Goal: Task Accomplishment & Management: Manage account settings

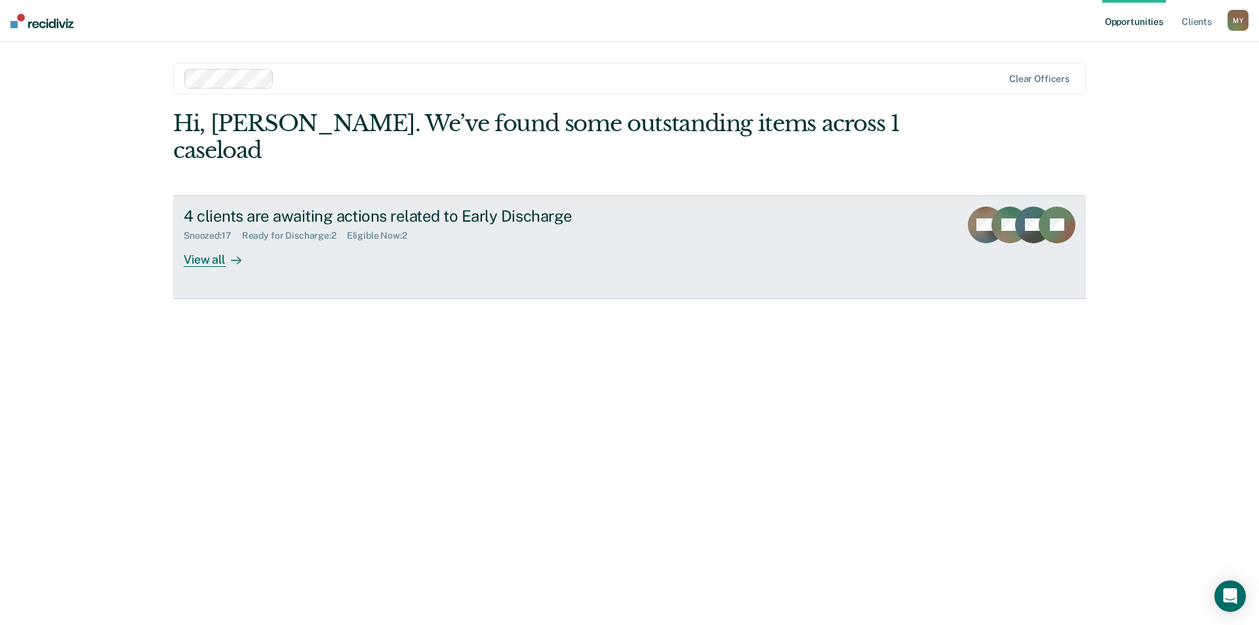
click at [225, 252] on div at bounding box center [233, 259] width 16 height 15
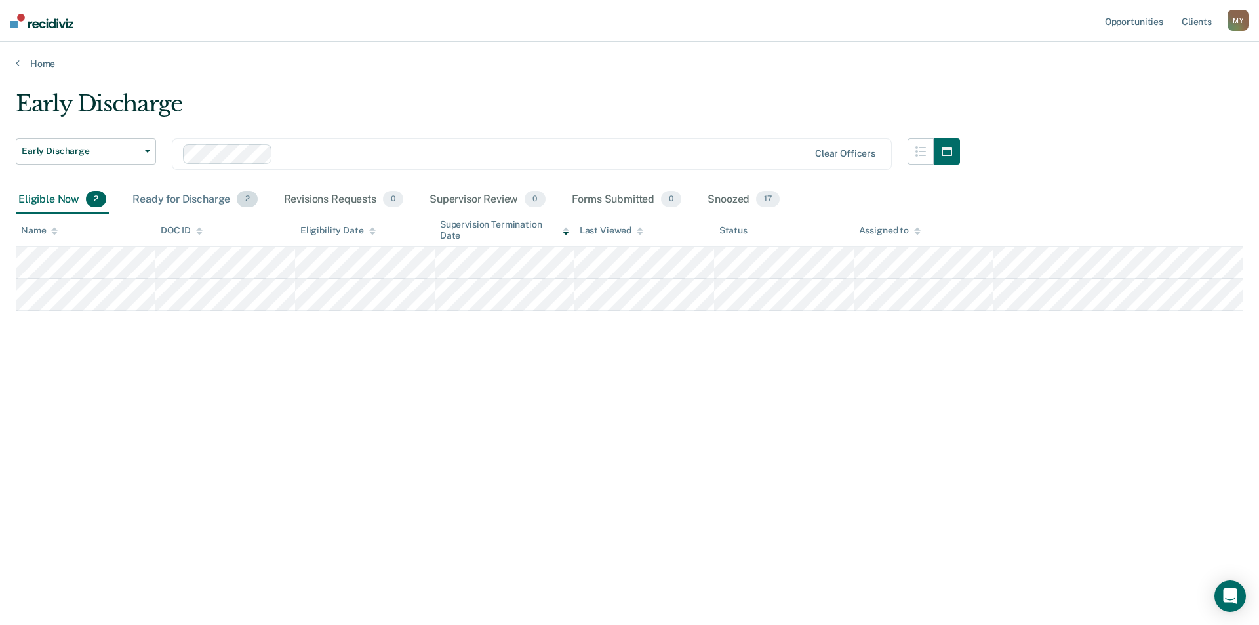
click at [187, 193] on div "Ready for Discharge 2" at bounding box center [195, 200] width 130 height 29
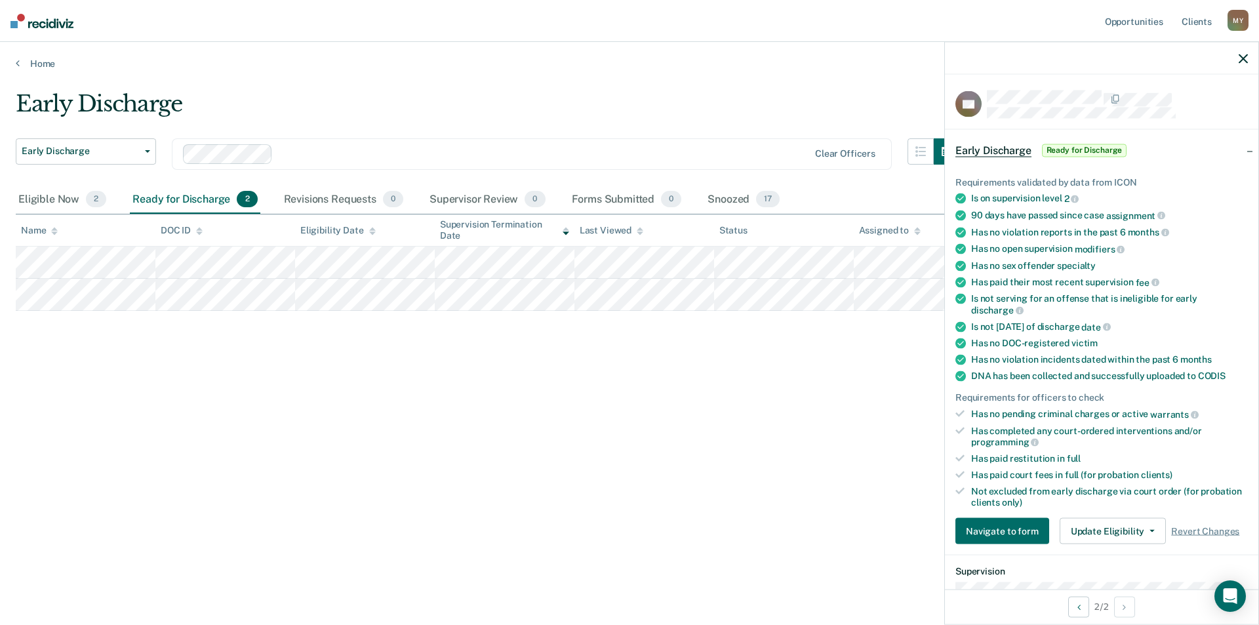
scroll to position [131, 0]
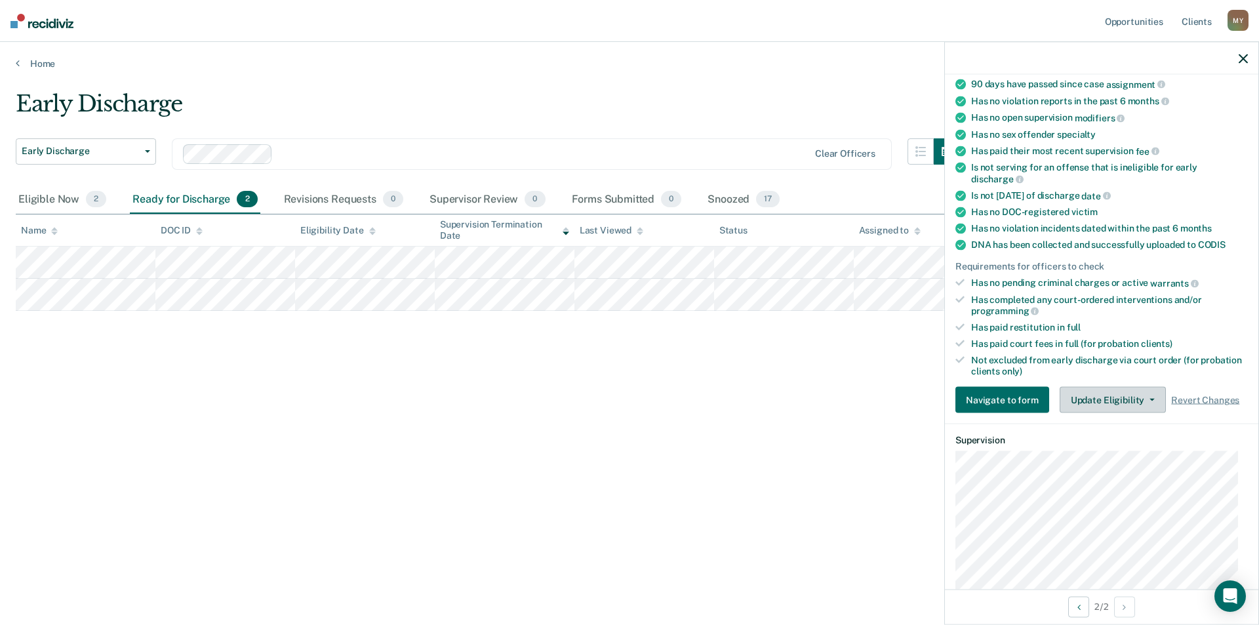
click at [1150, 399] on icon "button" at bounding box center [1151, 400] width 5 height 3
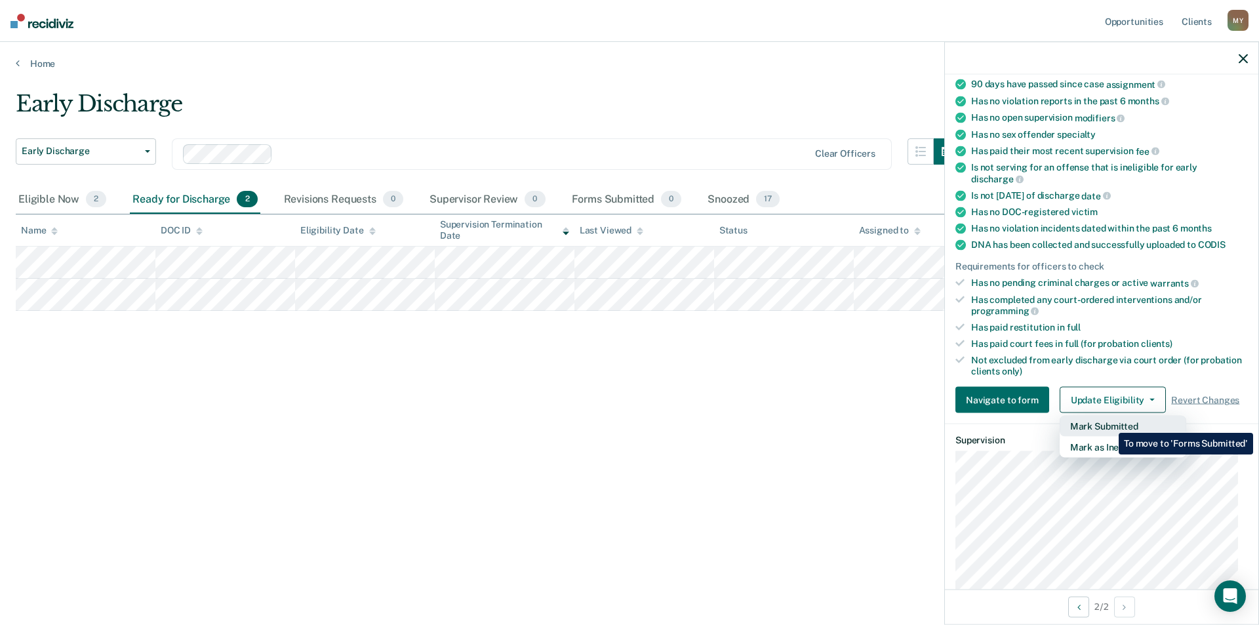
click at [1108, 423] on button "Mark Submitted" at bounding box center [1122, 426] width 127 height 21
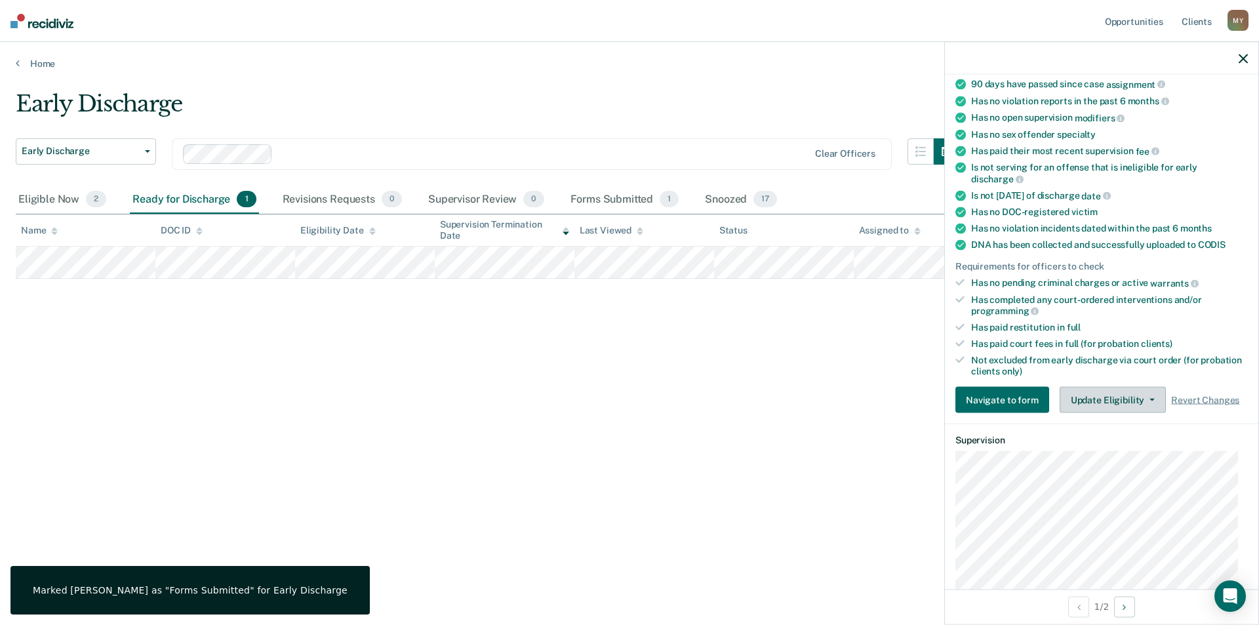
click at [1149, 401] on button "Update Eligibility" at bounding box center [1112, 400] width 106 height 26
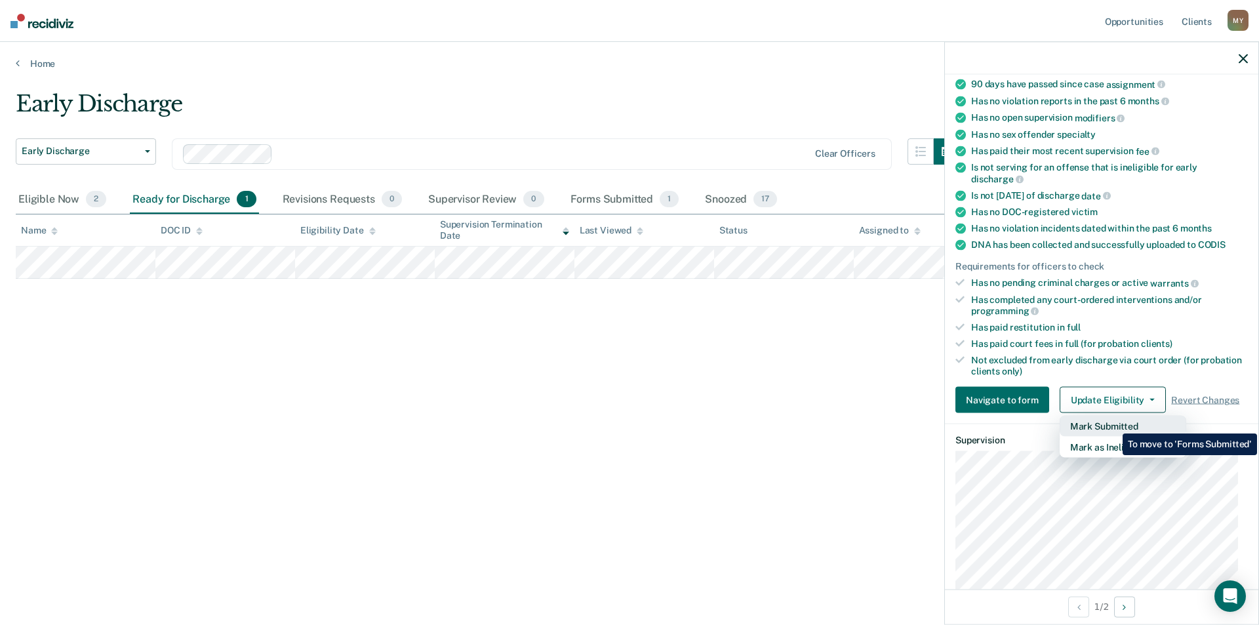
click at [1112, 423] on button "Mark Submitted" at bounding box center [1122, 426] width 127 height 21
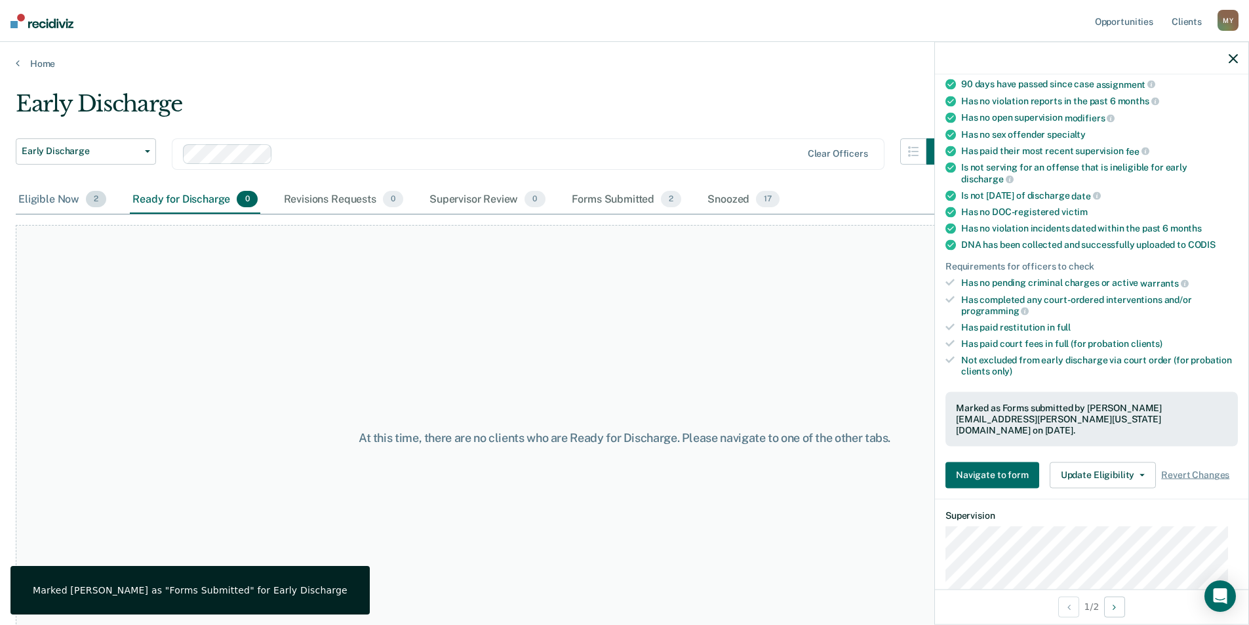
click at [60, 203] on div "Eligible Now 2" at bounding box center [62, 200] width 93 height 29
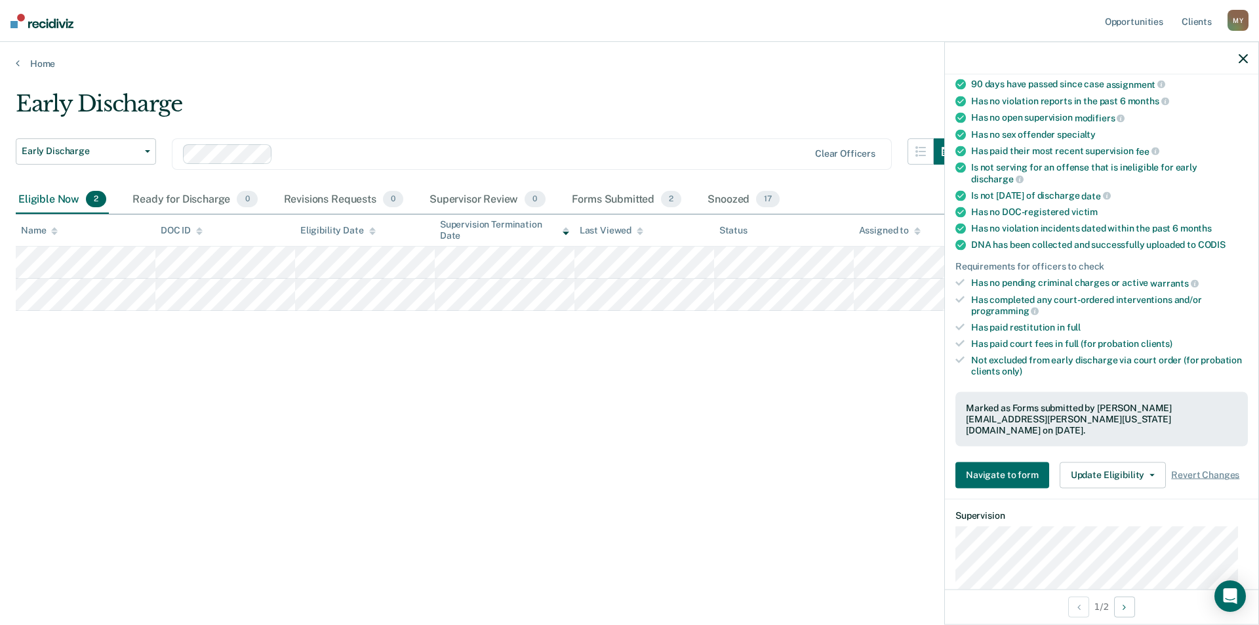
scroll to position [0, 0]
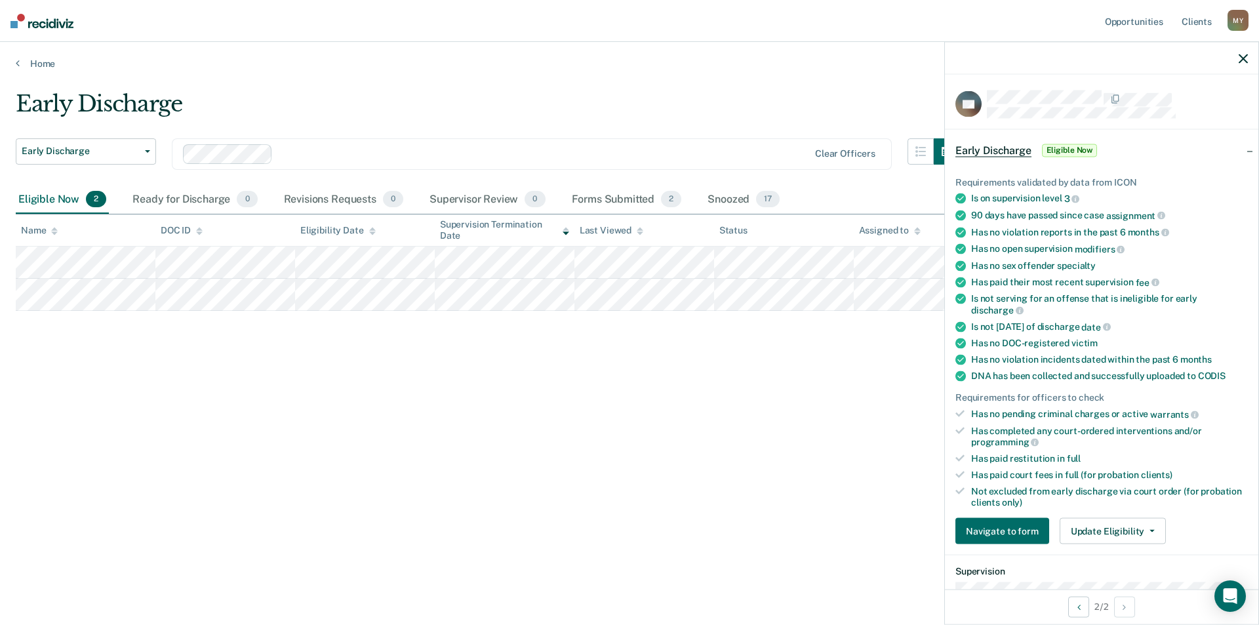
click at [402, 418] on div "Early Discharge Early Discharge Early Discharge Clear officers Eligible Now 2 R…" at bounding box center [629, 308] width 1227 height 436
click at [1240, 23] on div "M Y" at bounding box center [1237, 20] width 21 height 21
click at [1150, 86] on link "Log Out" at bounding box center [1185, 86] width 106 height 11
